Goal: Check status: Check status

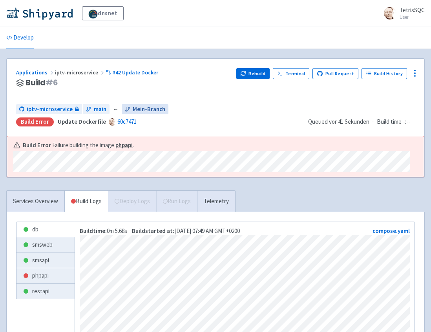
click at [140, 108] on span "Mein-Branch" at bounding box center [149, 109] width 33 height 9
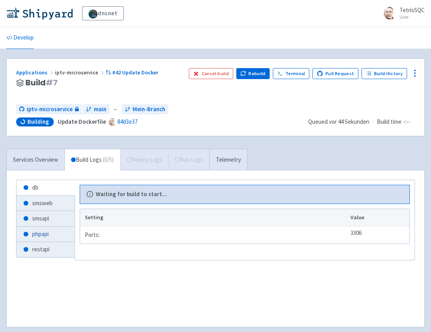
click at [45, 234] on link "phpapi" at bounding box center [45, 234] width 58 height 15
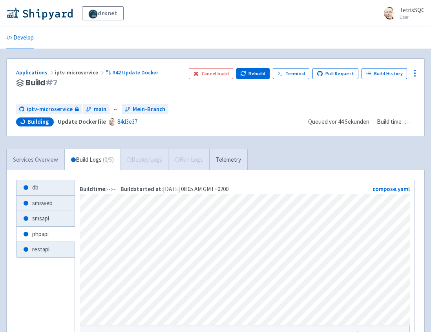
click at [27, 158] on link "Services Overview" at bounding box center [36, 160] width 58 height 22
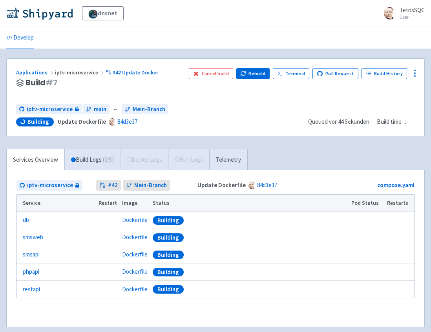
click at [42, 121] on span "Building" at bounding box center [38, 122] width 22 height 8
click at [142, 72] on link "#42 Update Docker" at bounding box center [132, 72] width 54 height 7
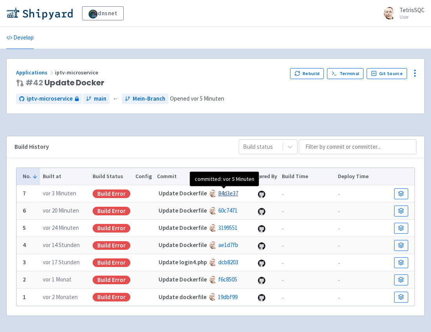
click at [223, 195] on link "84d3e37" at bounding box center [228, 193] width 20 height 7
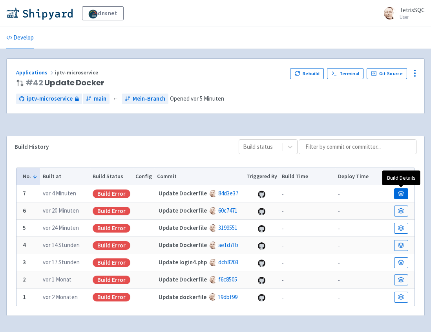
click at [402, 194] on icon at bounding box center [400, 194] width 5 height 1
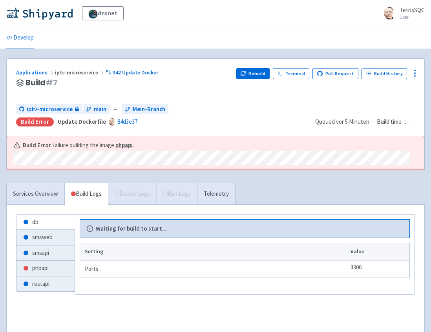
click at [0, 156] on html "dnsnet TetrisSQC User Profile Sign out Develop" at bounding box center [215, 166] width 431 height 332
click at [101, 13] on link "dnsnet" at bounding box center [103, 13] width 42 height 14
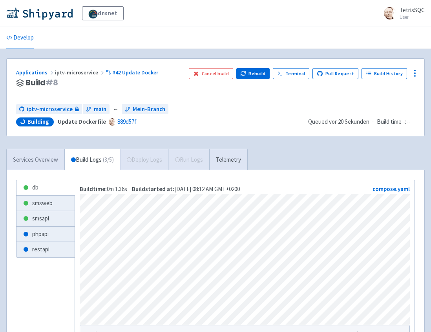
click at [44, 160] on link "Services Overview" at bounding box center [36, 160] width 58 height 22
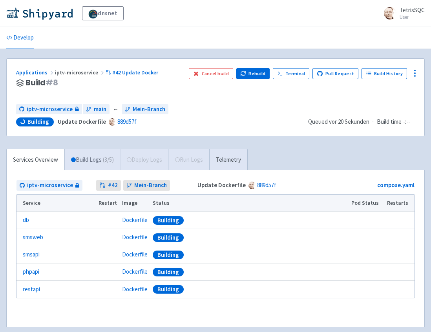
click at [75, 164] on link "Build Logs ( 3 / 5 )" at bounding box center [92, 160] width 55 height 22
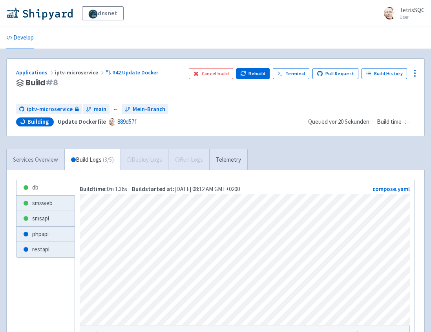
click at [38, 156] on link "Services Overview" at bounding box center [36, 160] width 58 height 22
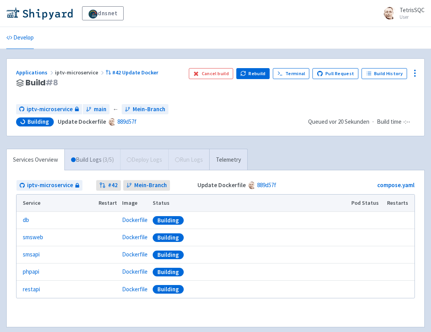
click at [89, 163] on link "Build Logs ( 3 / 5 )" at bounding box center [92, 160] width 55 height 22
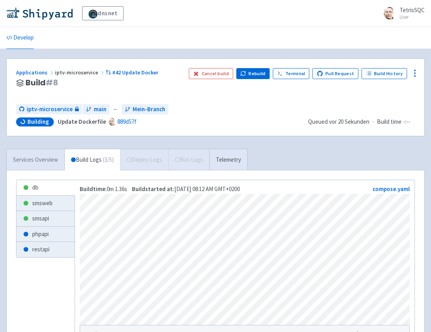
click at [38, 163] on link "Services Overview" at bounding box center [36, 160] width 58 height 22
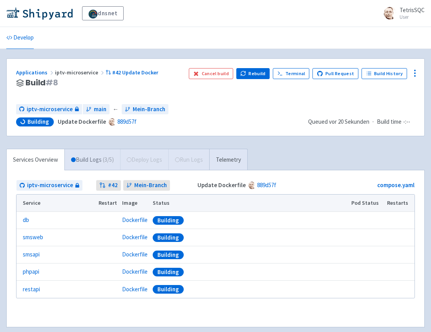
click at [81, 161] on link "Build Logs ( 3 / 5 )" at bounding box center [92, 160] width 55 height 22
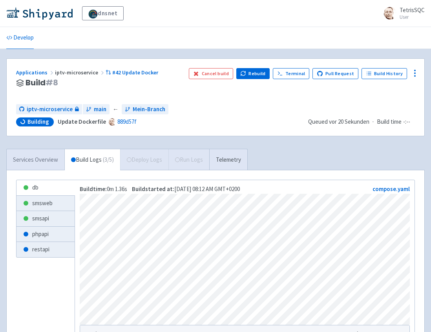
click at [44, 160] on link "Services Overview" at bounding box center [36, 160] width 58 height 22
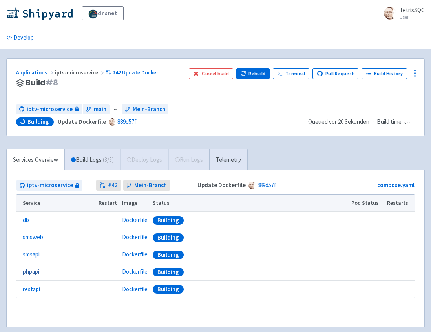
click at [39, 271] on link "phpapi" at bounding box center [31, 272] width 16 height 9
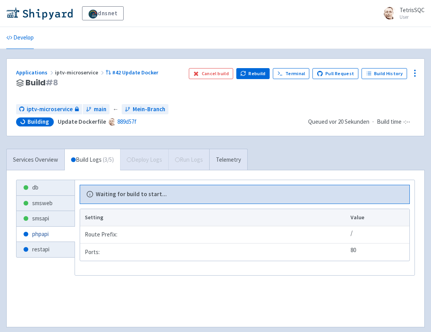
click at [43, 228] on link "phpapi" at bounding box center [45, 234] width 58 height 15
click at [43, 231] on link "phpapi" at bounding box center [45, 234] width 58 height 15
click at [44, 216] on link "smsapi" at bounding box center [45, 218] width 58 height 15
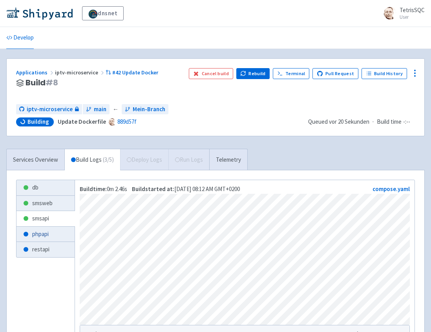
click at [41, 229] on link "phpapi" at bounding box center [45, 234] width 58 height 15
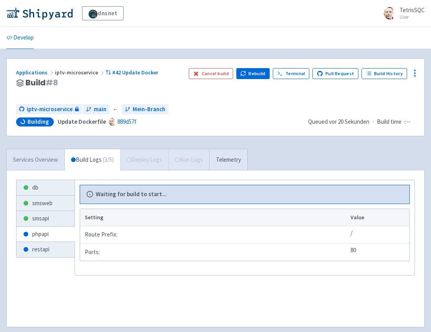
click at [38, 155] on link "Services Overview" at bounding box center [36, 160] width 58 height 22
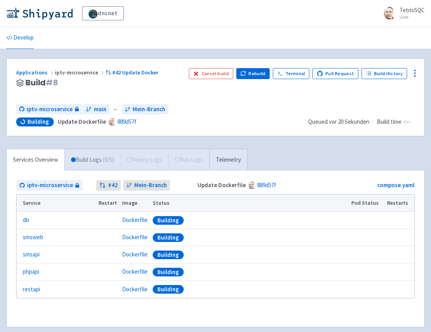
click at [92, 164] on link "Build Logs ( 3 / 5 )" at bounding box center [92, 160] width 55 height 22
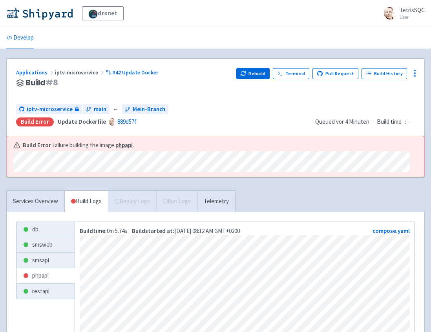
click at [0, 157] on html "dnsnet TetrisSQC User Profile Sign out Develop" at bounding box center [215, 166] width 431 height 332
click at [80, 73] on span "iptv-microservice" at bounding box center [80, 72] width 51 height 7
click at [128, 72] on link "#42 Update Docker" at bounding box center [132, 72] width 54 height 7
click at [133, 110] on span "Mein-Branch" at bounding box center [149, 109] width 33 height 9
click at [78, 72] on span "iptv-microservice" at bounding box center [80, 72] width 51 height 7
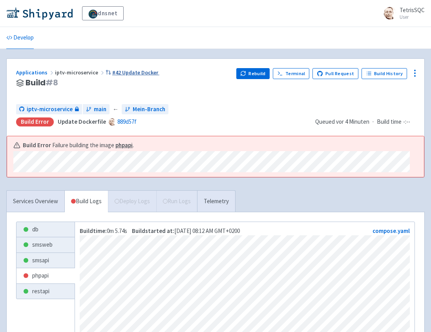
click at [116, 72] on link "#42 Update Docker" at bounding box center [132, 72] width 54 height 7
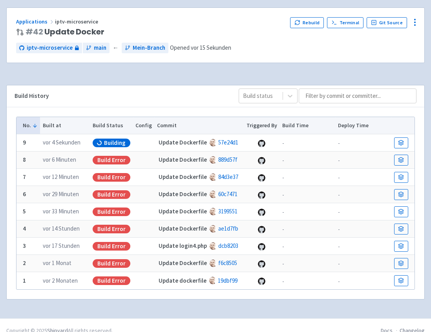
scroll to position [53, 0]
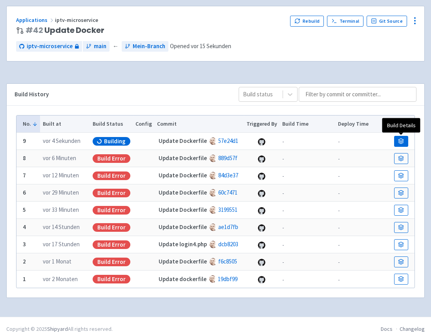
click at [400, 140] on icon at bounding box center [400, 140] width 5 height 2
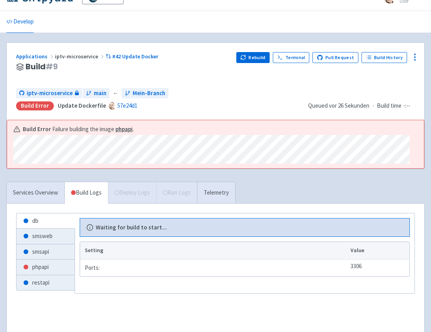
scroll to position [17, 0]
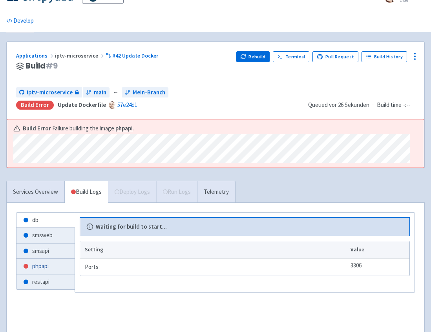
click at [36, 261] on link "phpapi" at bounding box center [45, 266] width 58 height 15
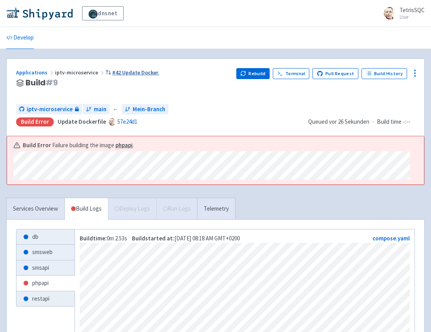
click at [143, 74] on link "#42 Update Docker" at bounding box center [132, 72] width 54 height 7
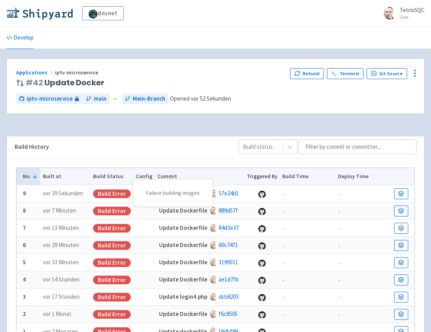
click at [115, 195] on div "Build Error" at bounding box center [112, 194] width 38 height 9
click at [399, 193] on icon at bounding box center [401, 194] width 6 height 6
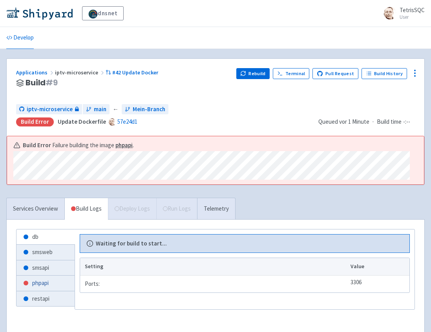
click at [47, 283] on link "phpapi" at bounding box center [45, 283] width 58 height 15
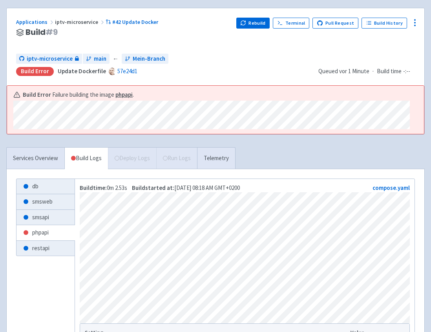
scroll to position [51, 0]
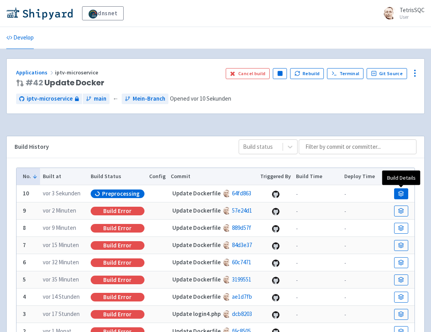
click at [396, 191] on link at bounding box center [401, 194] width 14 height 11
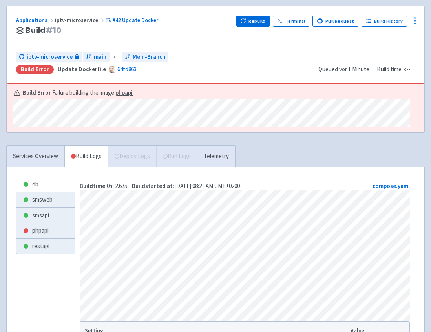
scroll to position [53, 0]
click at [48, 212] on link "smsapi" at bounding box center [45, 215] width 58 height 15
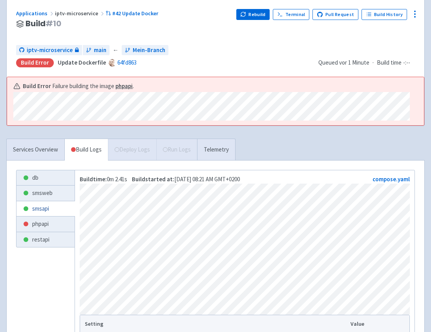
scroll to position [60, 0]
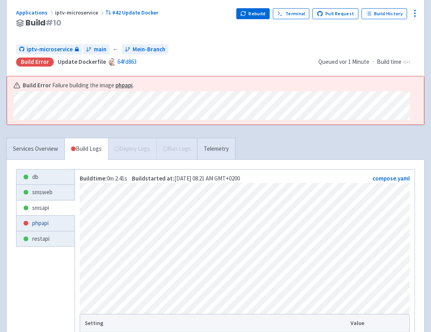
click at [36, 221] on link "phpapi" at bounding box center [45, 223] width 58 height 15
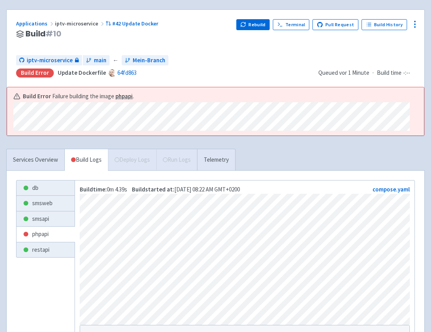
scroll to position [49, 0]
click at [126, 20] on link "#42 Update Docker" at bounding box center [132, 23] width 54 height 7
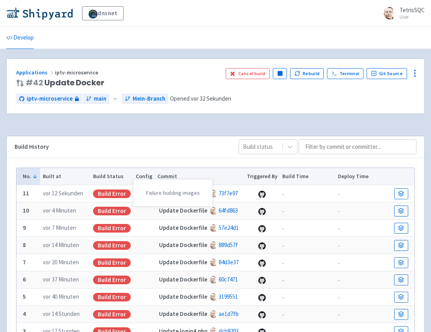
click at [106, 193] on div "Build Error" at bounding box center [112, 194] width 38 height 9
click at [188, 193] on strong "Update Dockerfile" at bounding box center [183, 193] width 48 height 7
click at [404, 191] on link at bounding box center [401, 194] width 14 height 11
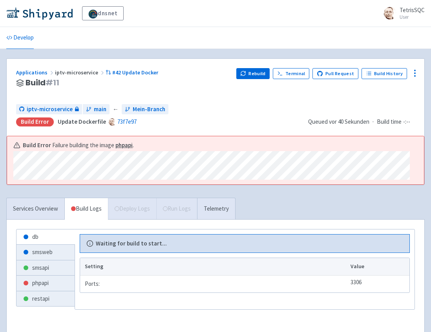
click at [274, 179] on div "Build Error Failure building the image phpapi ." at bounding box center [215, 160] width 416 height 49
click at [130, 78] on h3 "Build # 11" at bounding box center [123, 82] width 214 height 9
click at [110, 73] on link "#42 Update Docker" at bounding box center [132, 72] width 54 height 7
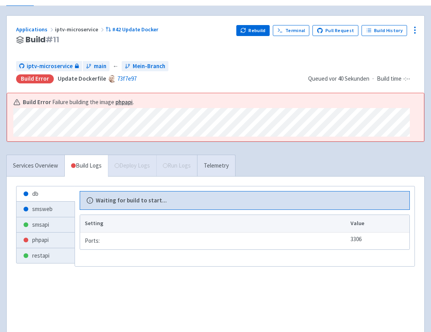
scroll to position [34, 0]
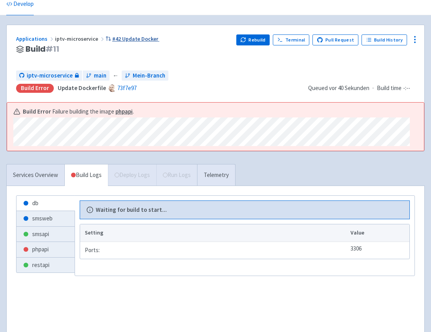
click at [105, 38] on icon at bounding box center [107, 38] width 5 height 5
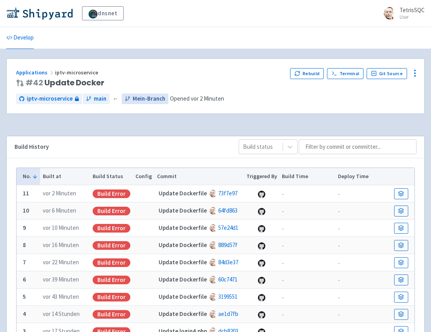
click at [133, 98] on span "Mein-Branch" at bounding box center [149, 98] width 33 height 9
click at [403, 210] on icon at bounding box center [401, 211] width 6 height 6
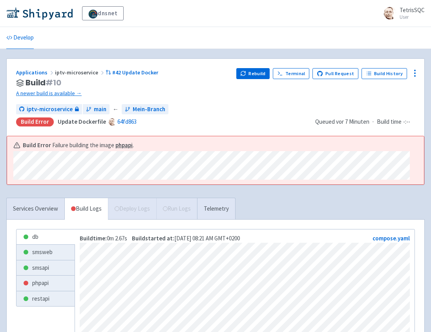
click at [0, 157] on html "dnsnet TetrisSQC User Profile Sign out Develop" at bounding box center [215, 166] width 431 height 332
click at [55, 107] on span "iptv-microservice" at bounding box center [50, 109] width 46 height 9
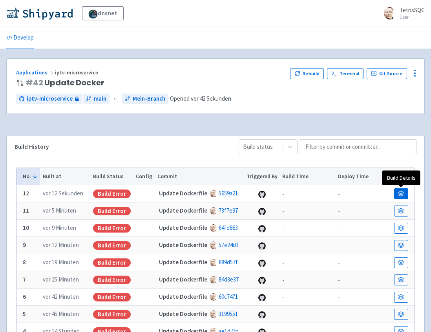
click at [403, 191] on icon at bounding box center [401, 194] width 6 height 6
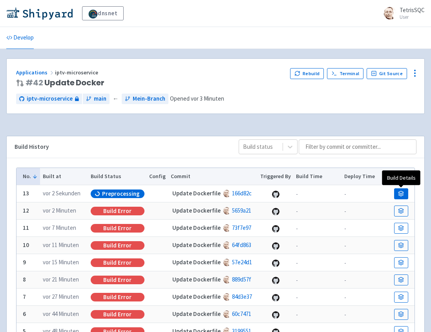
click at [400, 189] on link at bounding box center [401, 194] width 14 height 11
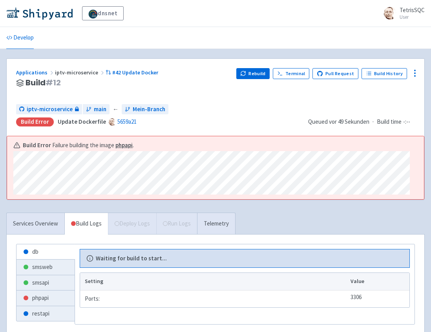
click at [6, 161] on div "Applications iptv-microservice #42 Update Docker Build # 12 Rebuild Terminal Pu…" at bounding box center [215, 129] width 418 height 142
click at [87, 71] on span "iptv-microservice" at bounding box center [80, 72] width 51 height 7
click at [145, 104] on link "Mein-Branch" at bounding box center [145, 109] width 47 height 11
click at [77, 72] on span "iptv-microservice" at bounding box center [80, 72] width 51 height 7
click at [47, 105] on span "iptv-microservice" at bounding box center [50, 109] width 46 height 9
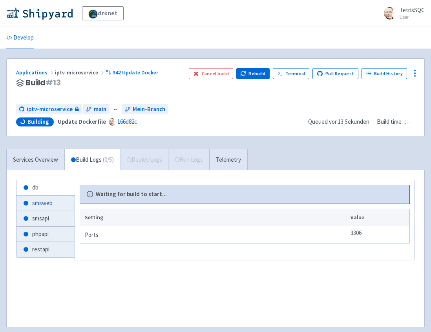
click at [40, 206] on link "smsweb" at bounding box center [45, 203] width 58 height 15
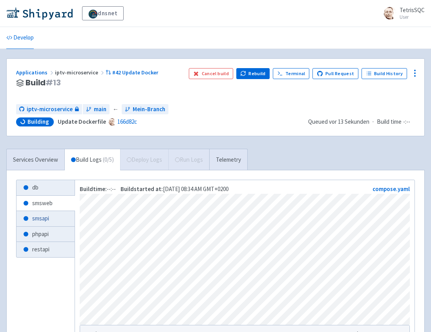
click at [36, 217] on link "smsapi" at bounding box center [45, 218] width 58 height 15
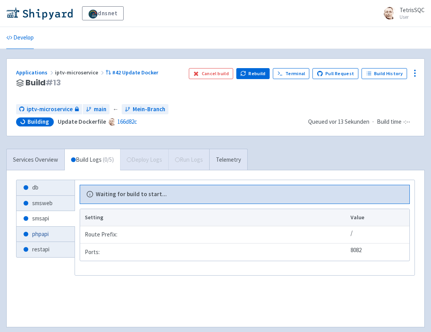
click at [38, 232] on link "phpapi" at bounding box center [45, 234] width 58 height 15
click at [128, 73] on link "#42 Update Docker" at bounding box center [132, 72] width 54 height 7
click at [32, 121] on span "Building" at bounding box center [38, 122] width 22 height 8
click at [38, 125] on div "Building" at bounding box center [35, 122] width 38 height 9
click at [40, 218] on link "smsapi" at bounding box center [45, 218] width 58 height 15
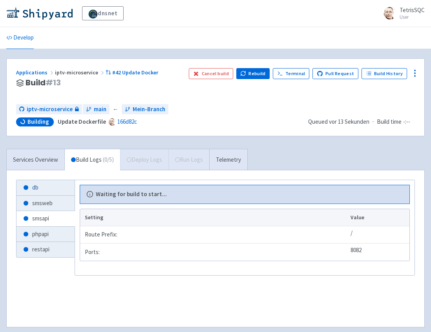
click at [45, 190] on link "db" at bounding box center [45, 187] width 58 height 15
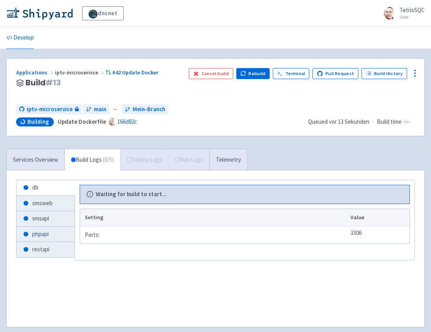
click at [43, 229] on link "phpapi" at bounding box center [45, 234] width 58 height 15
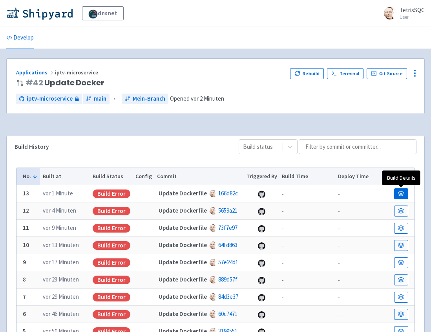
click at [403, 193] on icon at bounding box center [401, 194] width 6 height 6
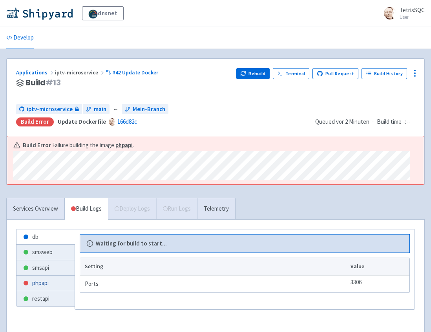
click at [40, 287] on link "phpapi" at bounding box center [45, 283] width 58 height 15
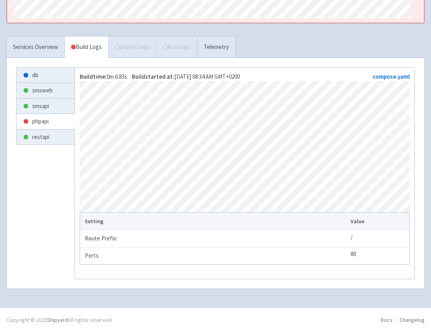
scroll to position [163, 0]
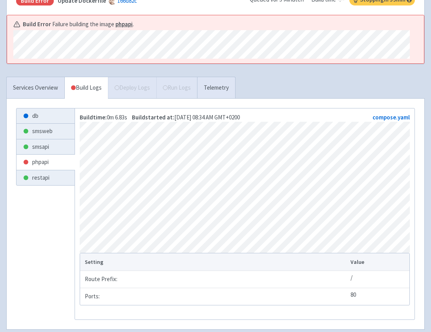
scroll to position [129, 0]
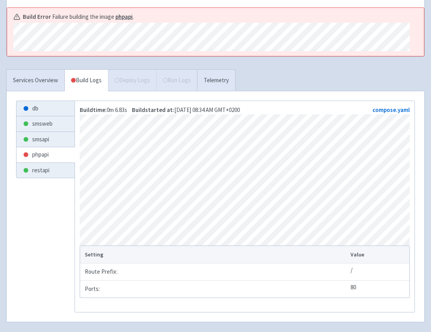
click at [430, 204] on html "dnsnet TetrisSQC User Profile Sign out Develop" at bounding box center [215, 37] width 431 height 332
click at [42, 122] on link "smsweb" at bounding box center [45, 123] width 58 height 15
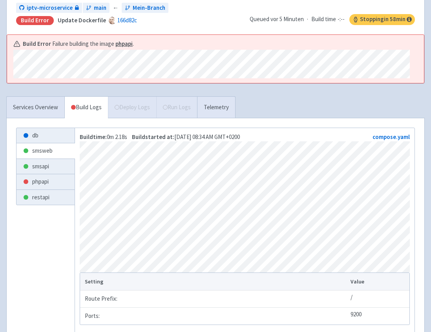
scroll to position [74, 0]
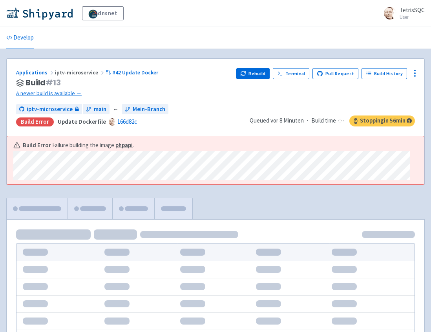
scroll to position [35, 0]
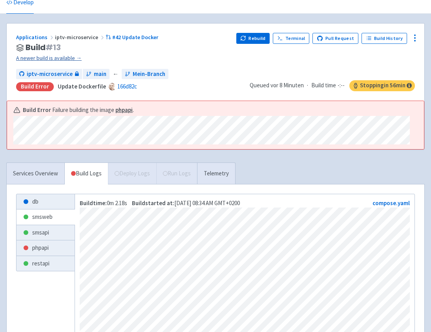
click at [59, 58] on link "A newer build is available →" at bounding box center [123, 58] width 214 height 9
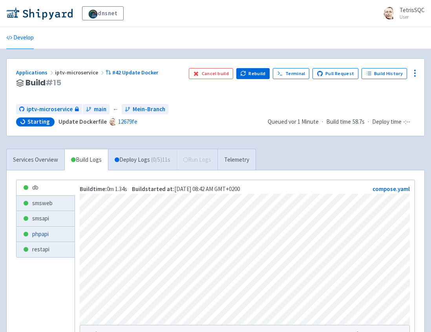
click at [42, 234] on link "phpapi" at bounding box center [45, 234] width 58 height 15
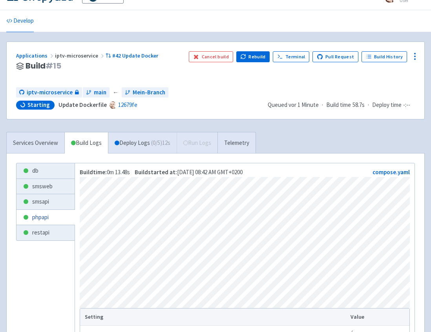
scroll to position [31, 0]
